Goal: Task Accomplishment & Management: Use online tool/utility

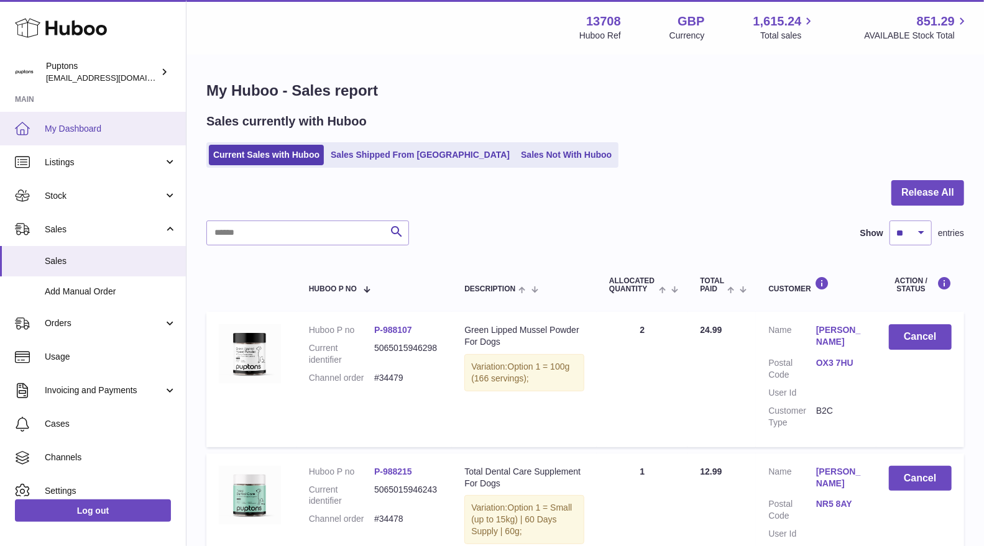
click at [112, 126] on span "My Dashboard" at bounding box center [111, 129] width 132 height 12
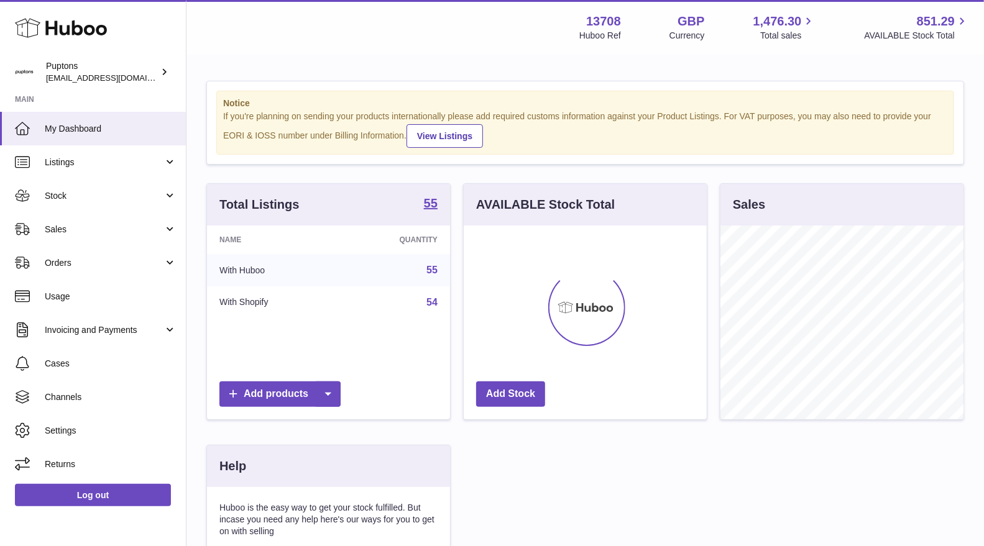
scroll to position [193, 243]
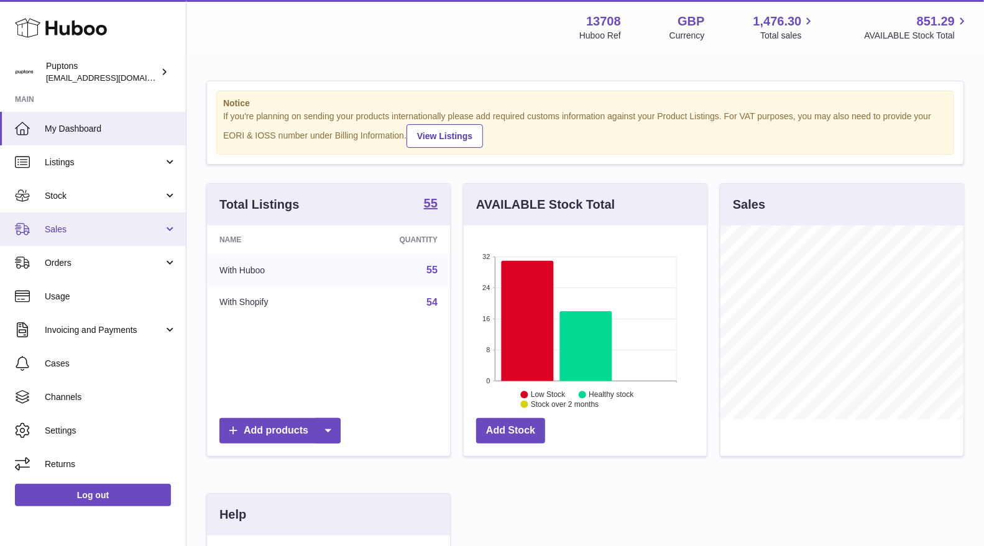
click at [101, 232] on span "Sales" at bounding box center [104, 230] width 119 height 12
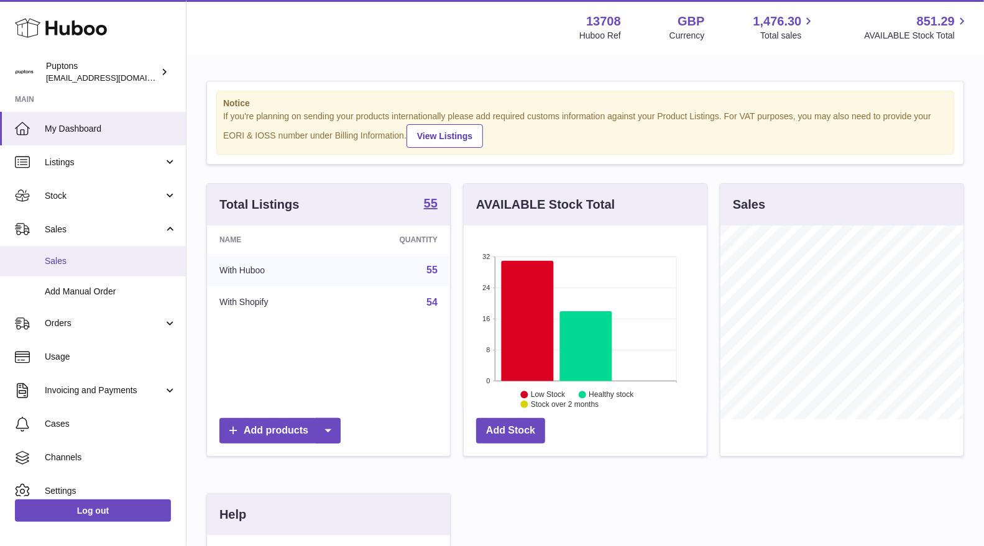
click at [90, 258] on span "Sales" at bounding box center [111, 261] width 132 height 12
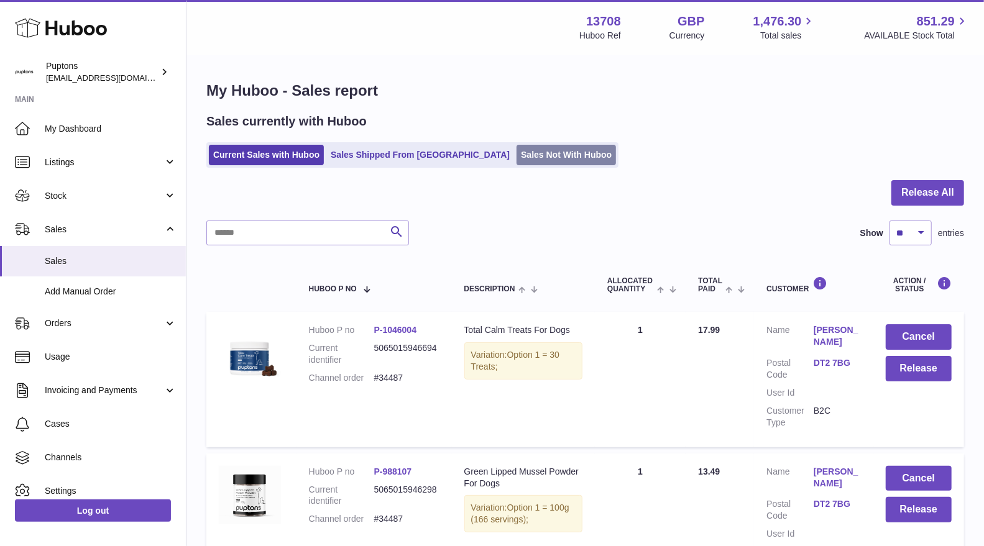
click at [516, 162] on link "Sales Not With Huboo" at bounding box center [565, 155] width 99 height 21
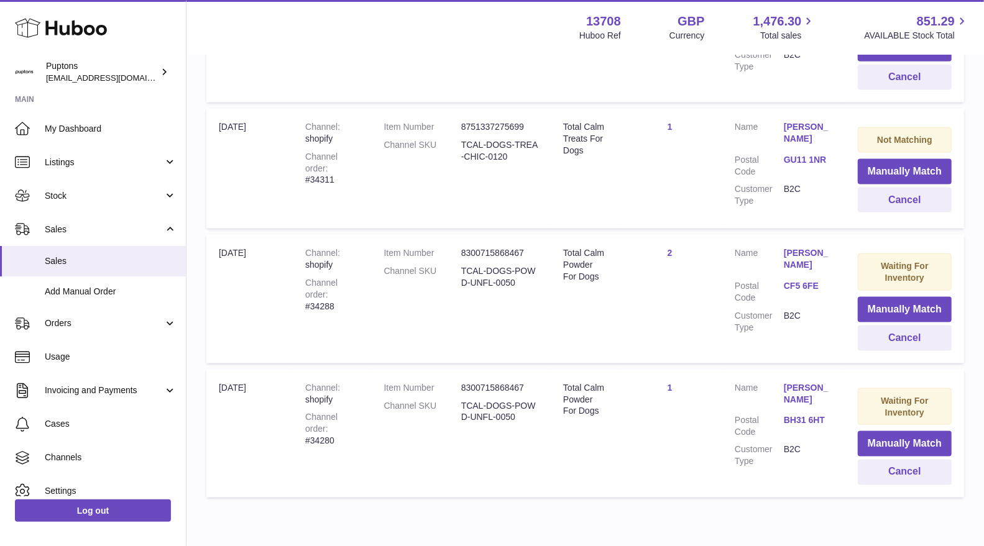
scroll to position [1008, 0]
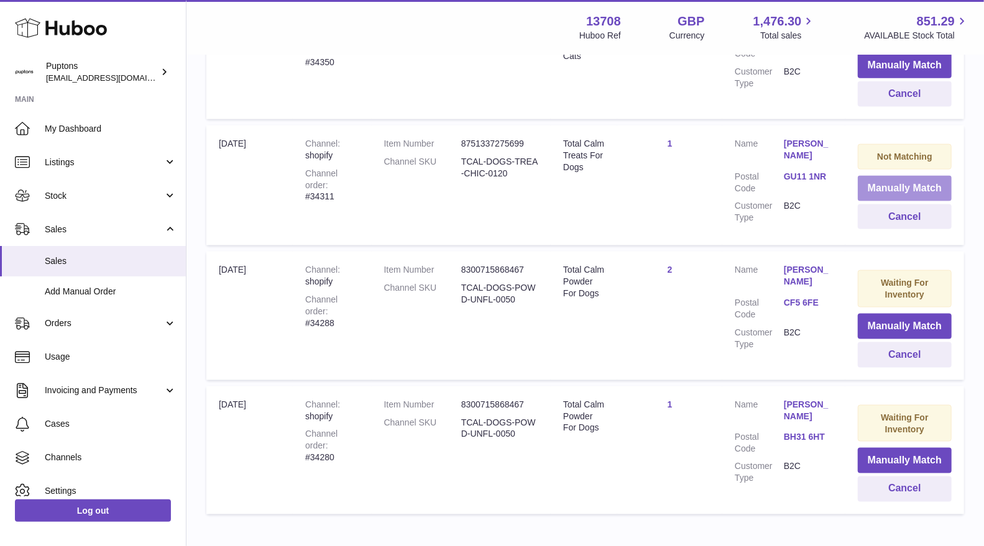
click at [895, 180] on button "Manually Match" at bounding box center [904, 188] width 94 height 25
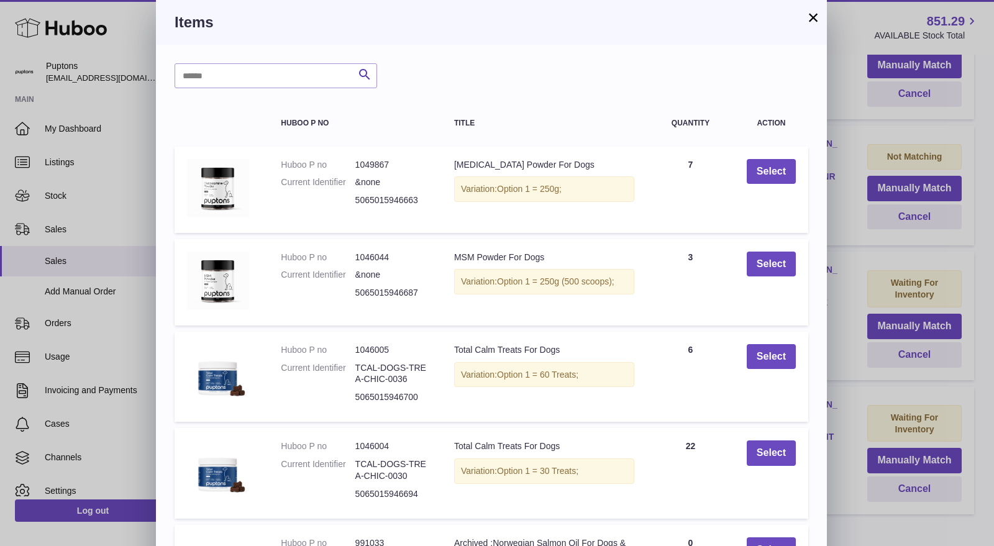
drag, startPoint x: 808, startPoint y: 16, endPoint x: 794, endPoint y: 55, distance: 41.5
click at [807, 16] on button "×" at bounding box center [813, 17] width 15 height 15
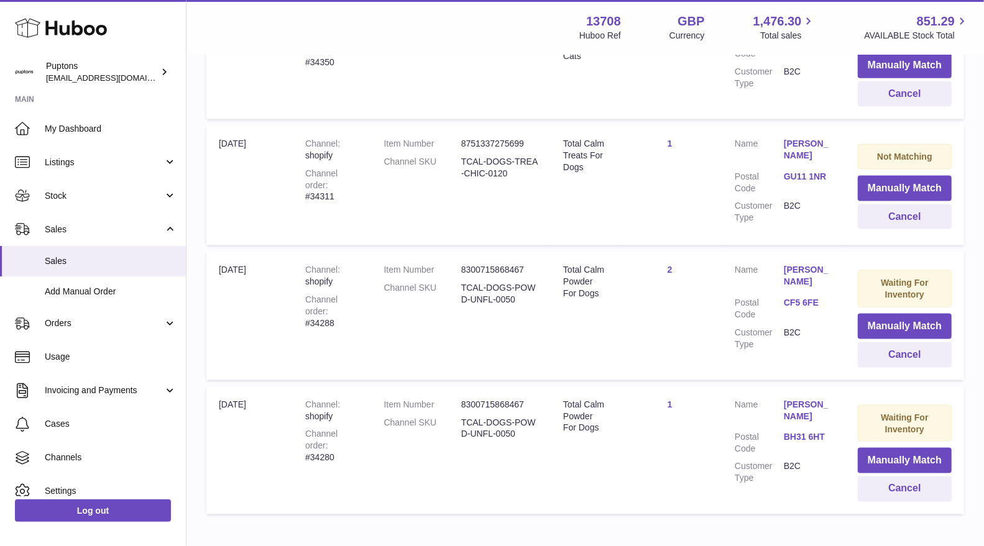
click at [672, 139] on link "1" at bounding box center [669, 144] width 5 height 10
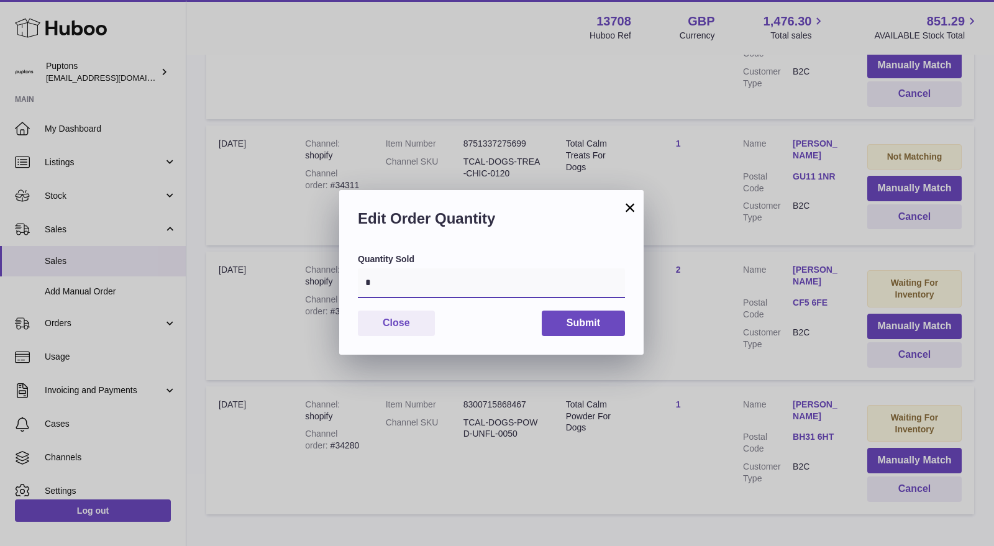
drag, startPoint x: 423, startPoint y: 288, endPoint x: 376, endPoint y: 292, distance: 47.4
click at [376, 292] on input "*" at bounding box center [491, 283] width 267 height 30
drag, startPoint x: 390, startPoint y: 280, endPoint x: 356, endPoint y: 277, distance: 34.3
click at [356, 277] on div "Quantity Sold * Close Submit" at bounding box center [491, 304] width 304 height 101
type input "*"
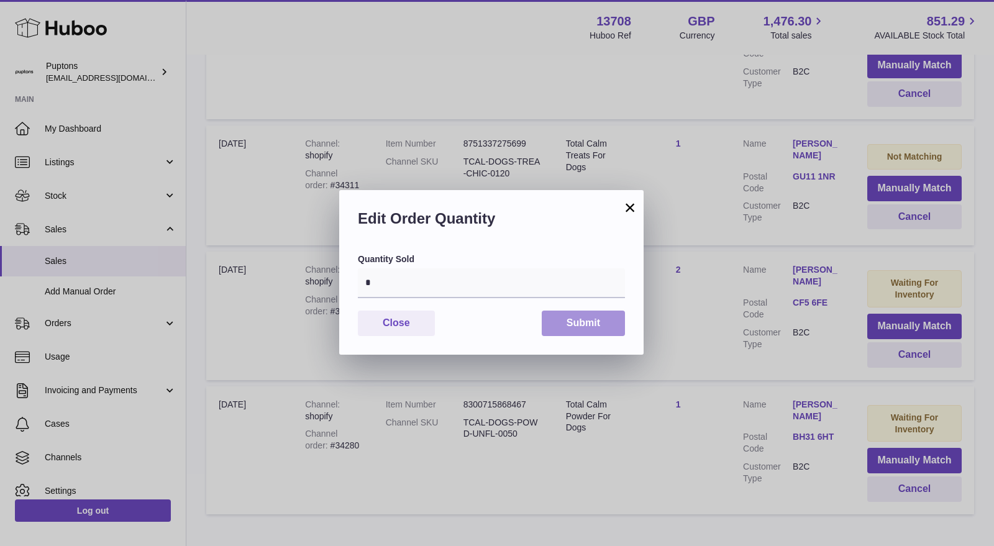
click at [564, 325] on button "Submit" at bounding box center [583, 323] width 83 height 25
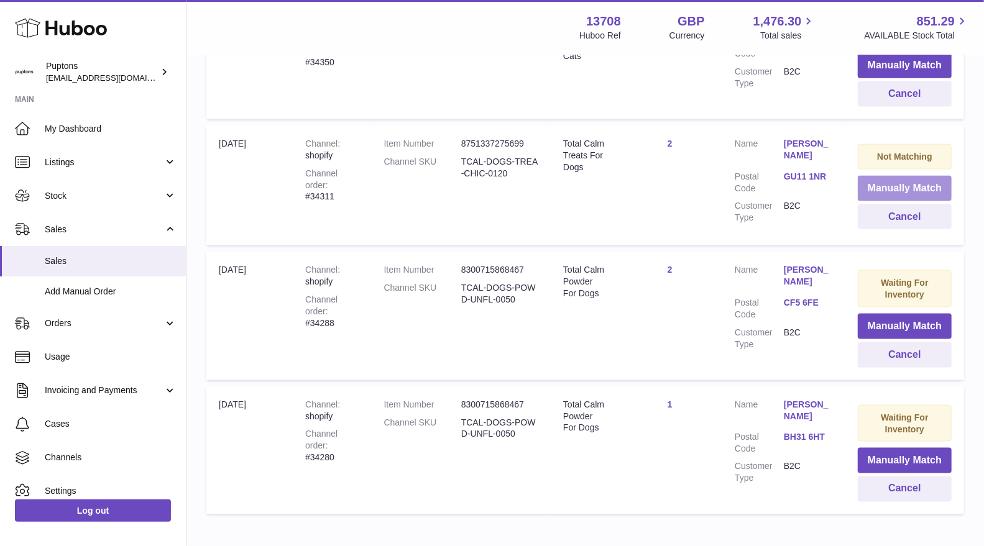
drag, startPoint x: 873, startPoint y: 181, endPoint x: 862, endPoint y: 182, distance: 10.6
click at [873, 181] on button "Manually Match" at bounding box center [904, 188] width 94 height 25
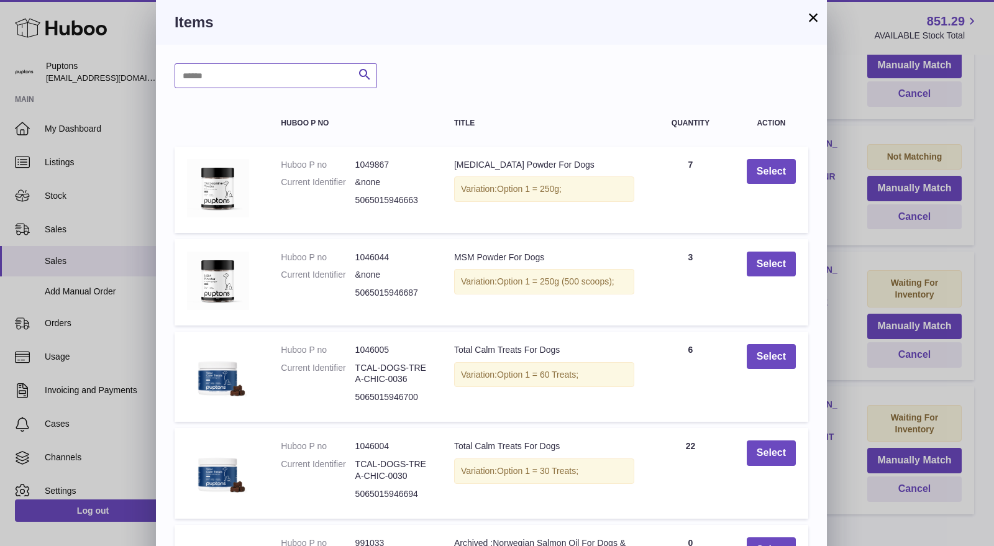
click at [283, 78] on input "text" at bounding box center [276, 75] width 203 height 25
drag, startPoint x: 286, startPoint y: 83, endPoint x: 169, endPoint y: 88, distance: 117.5
click at [169, 88] on div "** Search Huboo P no Title Quantity Action Huboo P no 1049867 Current Identifie…" at bounding box center [491, 376] width 671 height 663
type input "****"
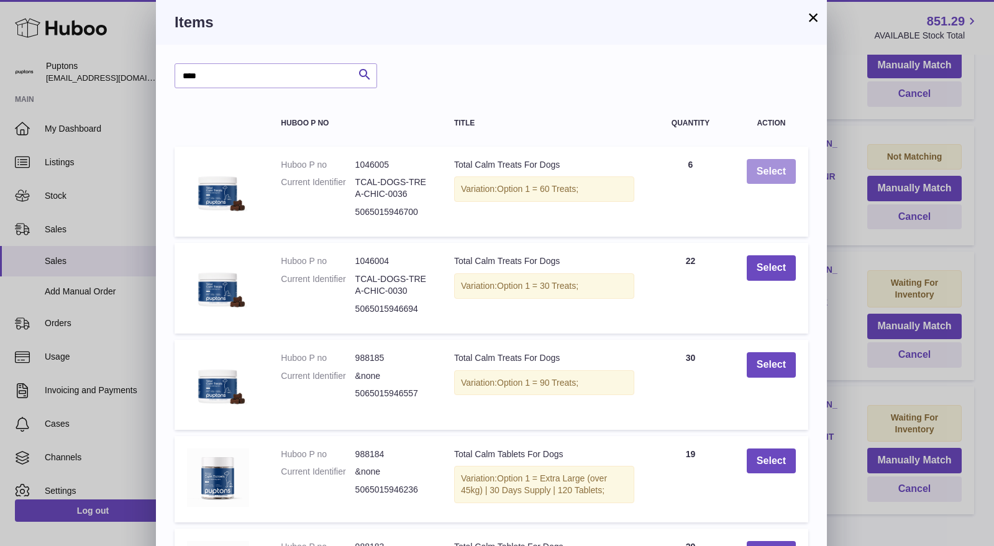
click at [770, 175] on button "Select" at bounding box center [771, 171] width 49 height 25
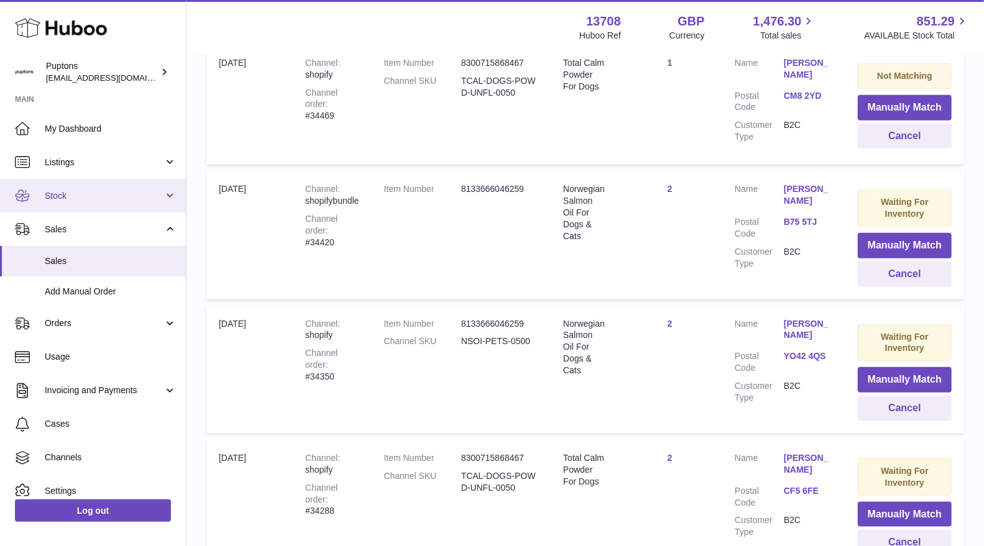
scroll to position [675, 0]
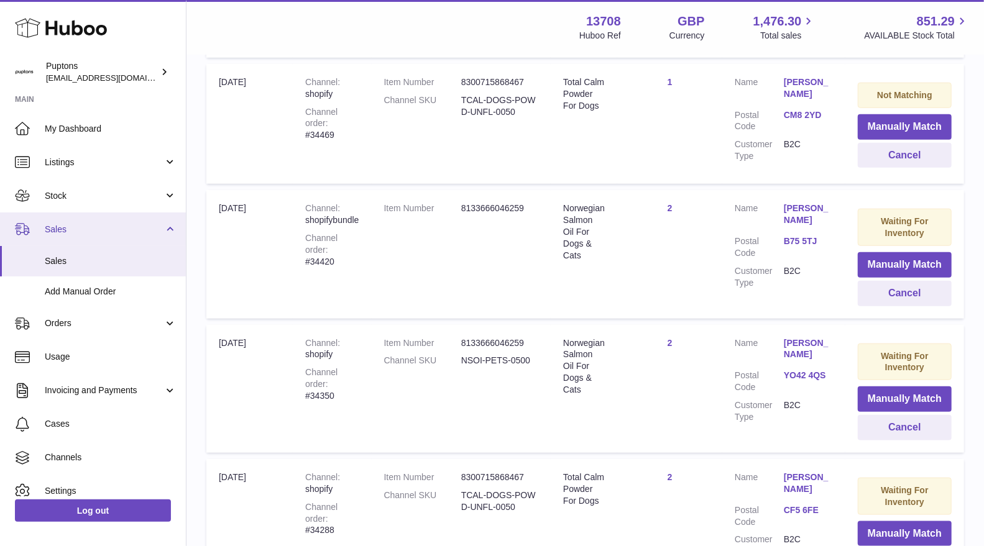
click at [78, 229] on span "Sales" at bounding box center [104, 230] width 119 height 12
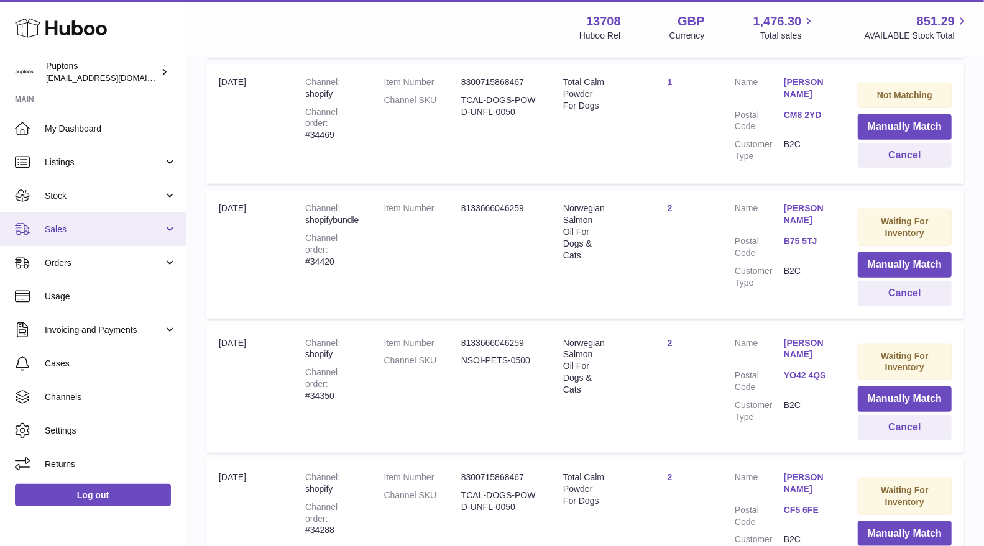
click at [81, 227] on span "Sales" at bounding box center [104, 230] width 119 height 12
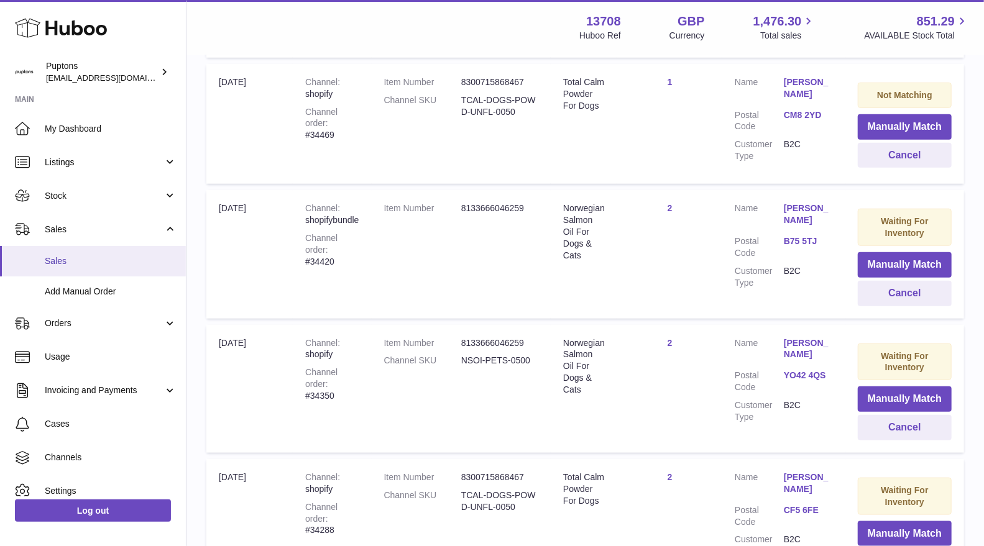
click at [88, 252] on link "Sales" at bounding box center [93, 261] width 186 height 30
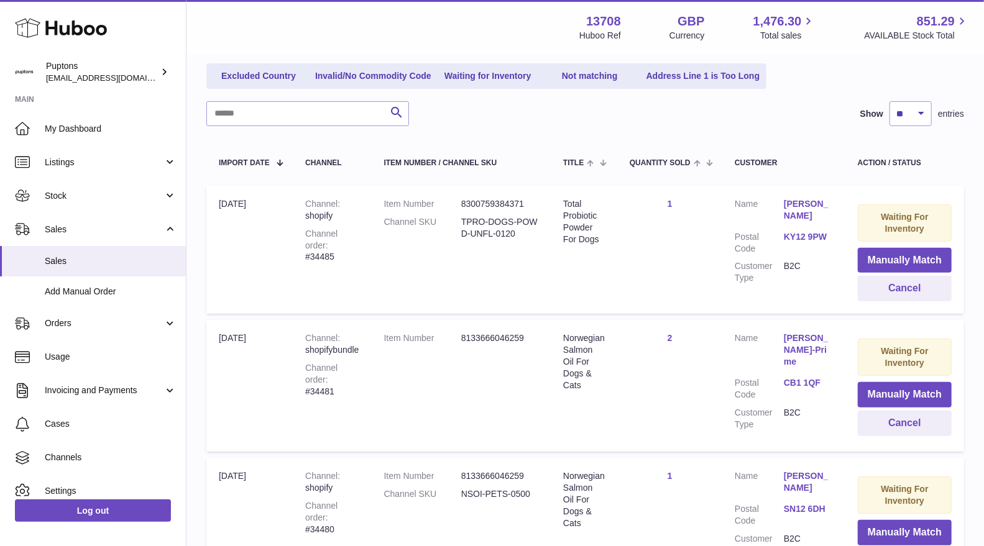
scroll to position [53, 0]
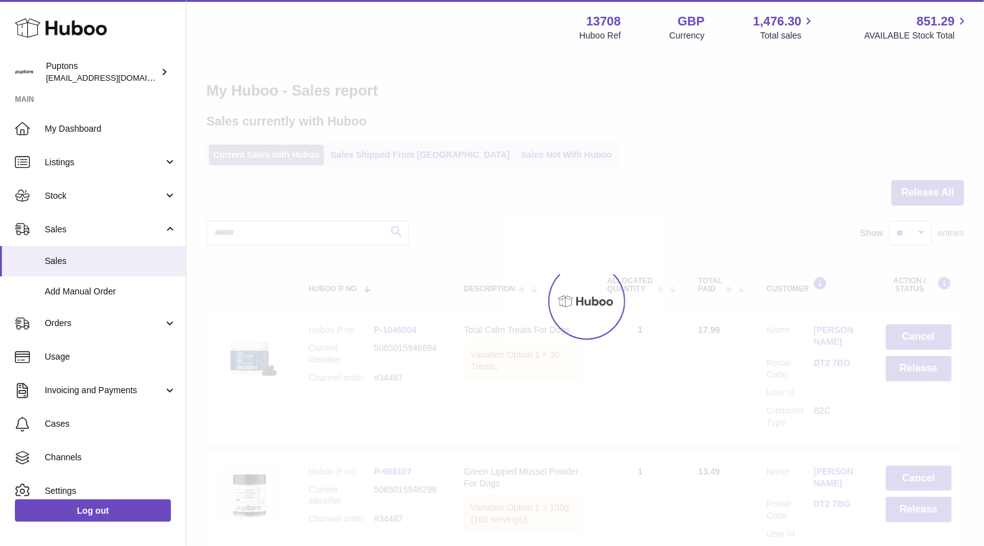
drag, startPoint x: 0, startPoint y: 0, endPoint x: 277, endPoint y: 157, distance: 318.1
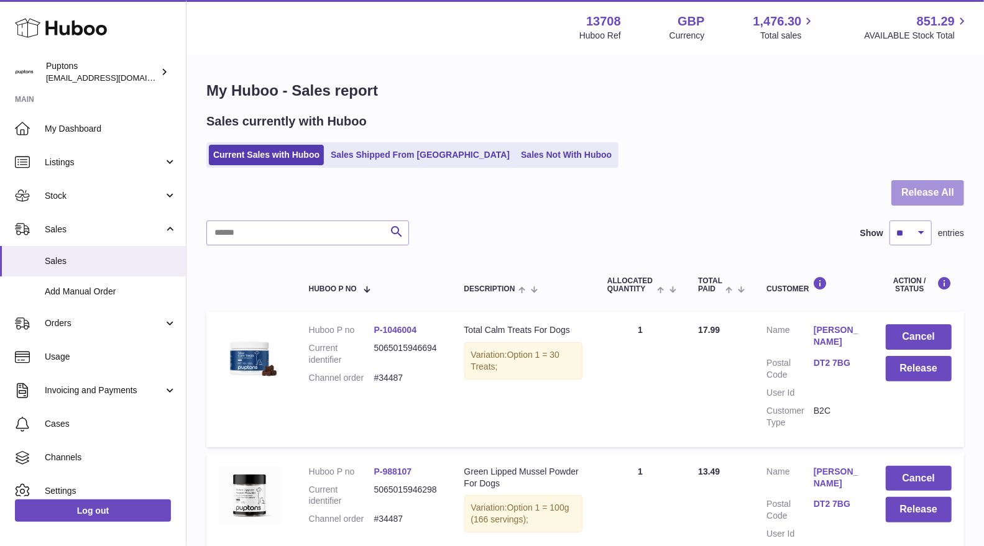
click at [906, 195] on button "Release All" at bounding box center [927, 192] width 73 height 25
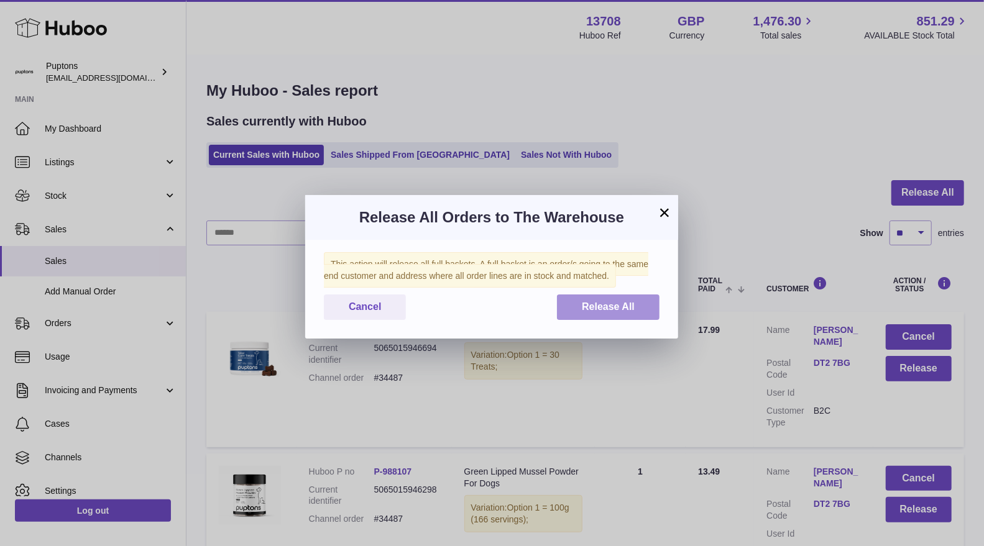
click at [635, 319] on button "Release All" at bounding box center [608, 307] width 103 height 25
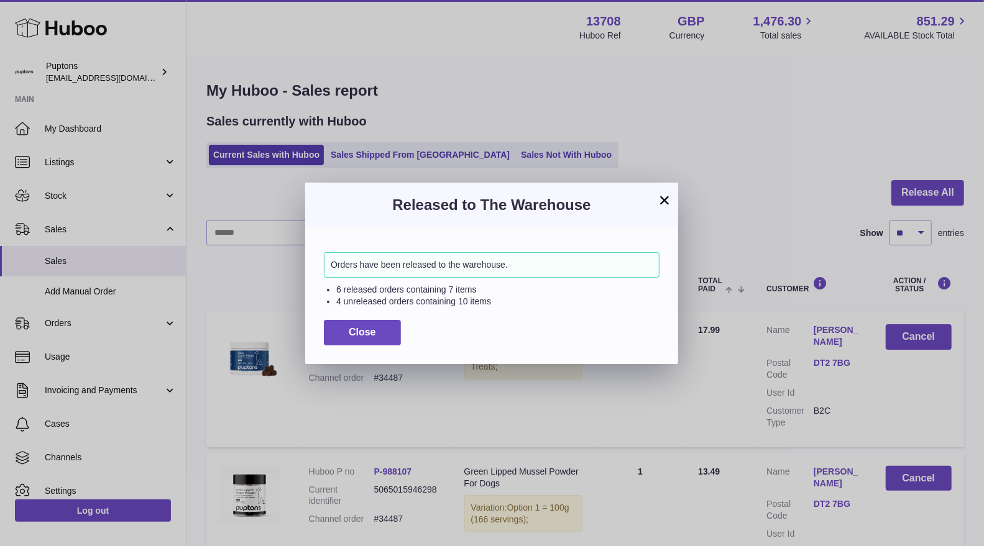
click at [690, 82] on div "× Released to The Warehouse Orders have been released to the warehouse. 6 relea…" at bounding box center [492, 273] width 984 height 546
